Goal: Task Accomplishment & Management: Manage account settings

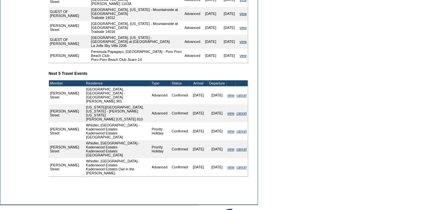
scroll to position [299, 0]
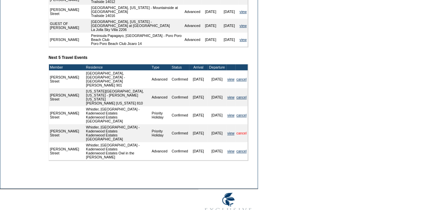
click at [242, 131] on link "cancel" at bounding box center [241, 133] width 10 height 4
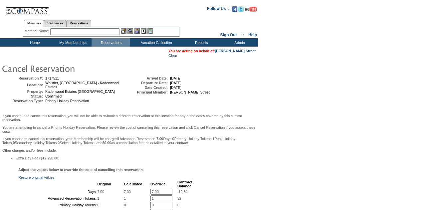
scroll to position [166, 0]
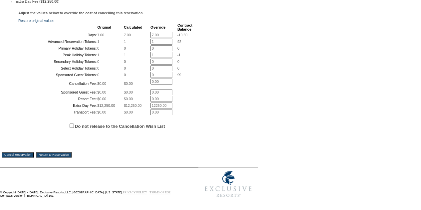
click at [150, 32] on input "7.00" at bounding box center [161, 35] width 22 height 6
type input "0.00"
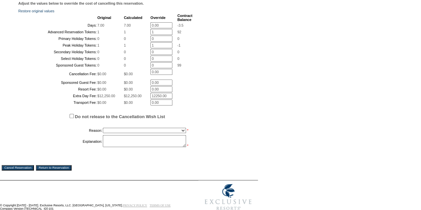
click at [163, 35] on input "1" at bounding box center [161, 32] width 22 height 6
type input "0"
click at [168, 48] on input "1" at bounding box center [161, 45] width 22 height 6
type input "0"
click at [206, 58] on div "Adjust the values below to override the cost of cancelling this reservation. Re…" at bounding box center [129, 78] width 254 height 154
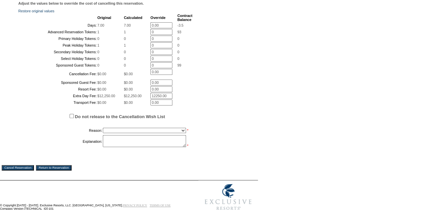
drag, startPoint x: 157, startPoint y: 140, endPoint x: 118, endPoint y: 142, distance: 39.6
click at [118, 99] on tr "Extra Day Fee: $12,250.00 $12,250.00 12250.00 *" at bounding box center [105, 96] width 173 height 6
type input "0.00"
click at [238, 122] on div "Adjust the values below to override the cost of cancelling this reservation. Re…" at bounding box center [129, 78] width 254 height 154
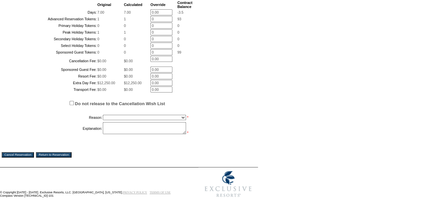
scroll to position [233, 0]
click at [125, 116] on select "Creating Continuous Stay Days Booked After Cancellation Experiential / Hotel / …" at bounding box center [144, 117] width 83 height 5
select select "1026"
click at [103, 115] on select "Creating Continuous Stay Days Booked After Cancellation Experiential / Hotel / …" at bounding box center [144, 117] width 83 height 5
click at [125, 123] on textarea at bounding box center [144, 128] width 83 height 12
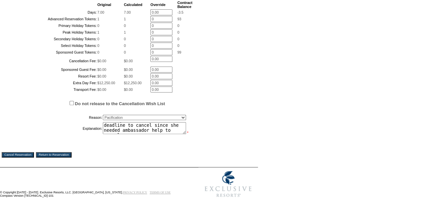
scroll to position [206, 0]
type textarea "member tried cancelling herself over the holiday weekend and cancelled the wron…"
click at [24, 157] on div "Cancel Reservation Return to Reservation" at bounding box center [129, 149] width 254 height 15
drag, startPoint x: 27, startPoint y: 181, endPoint x: 243, endPoint y: 31, distance: 263.7
click at [27, 157] on input "Cancel Reservation" at bounding box center [18, 154] width 32 height 5
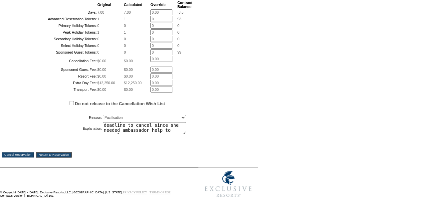
click at [118, 201] on td "© Copyright [DATE] - [DATE]. Exclusive Resorts, LLC. [GEOGRAPHIC_DATA], [US_STA…" at bounding box center [95, 183] width 191 height 33
